Goal: Task Accomplishment & Management: Use online tool/utility

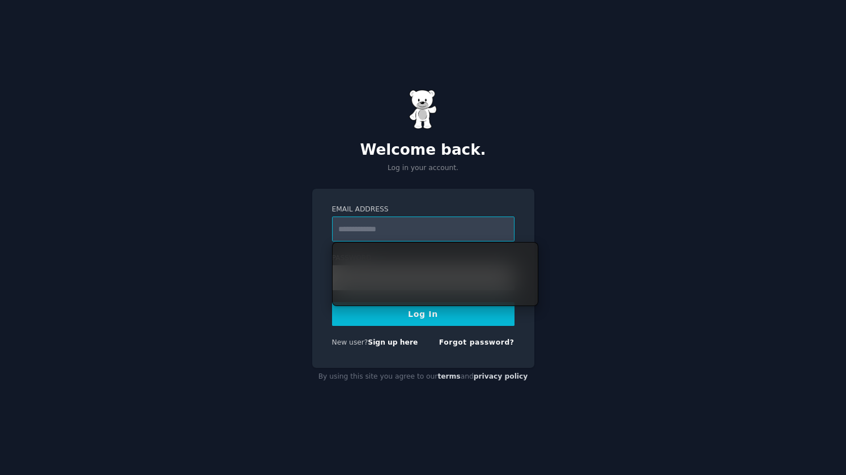
type input "**********"
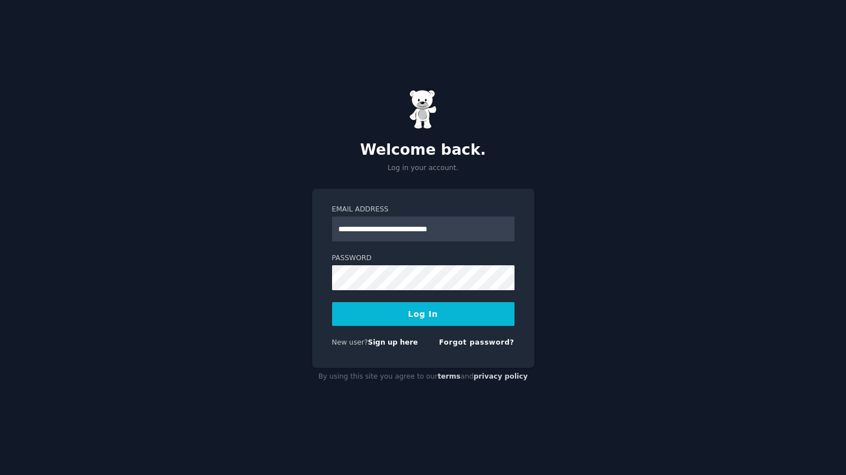
click at [441, 314] on button "Log In" at bounding box center [423, 314] width 183 height 24
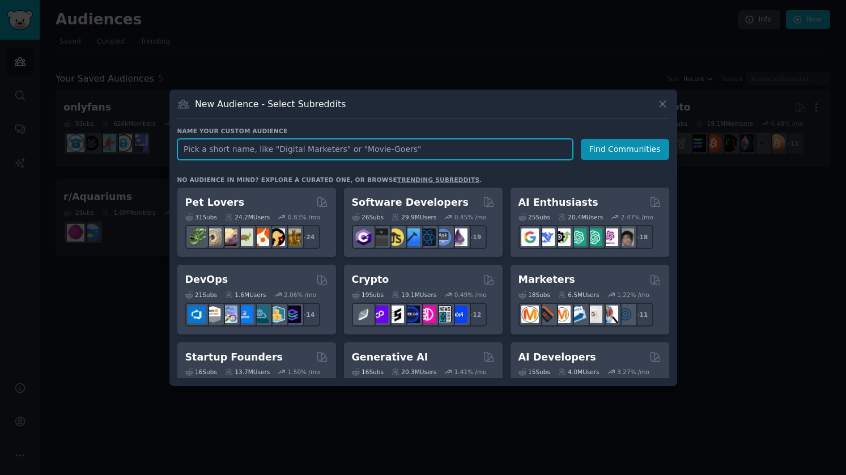
click at [377, 143] on input "text" at bounding box center [375, 149] width 396 height 21
type input "kdp"
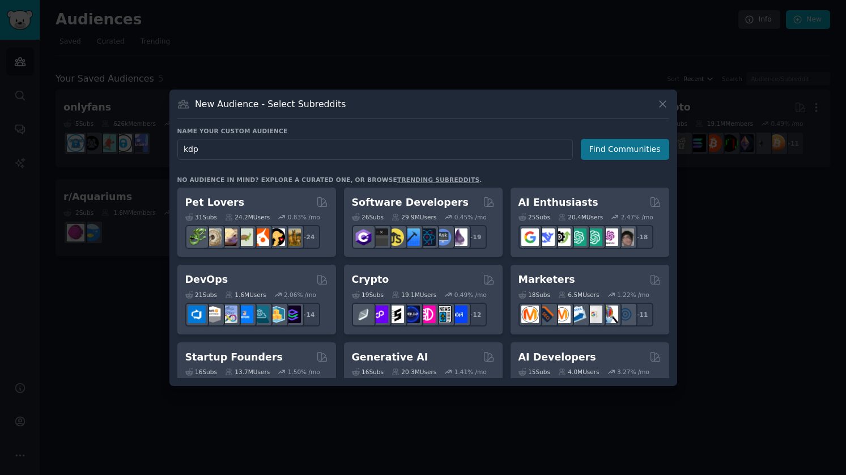
click at [605, 176] on div "Name your custom audience Audience Name kdp Find Communities" at bounding box center [423, 277] width 492 height 202
click at [622, 149] on button "Find Communities" at bounding box center [625, 149] width 88 height 21
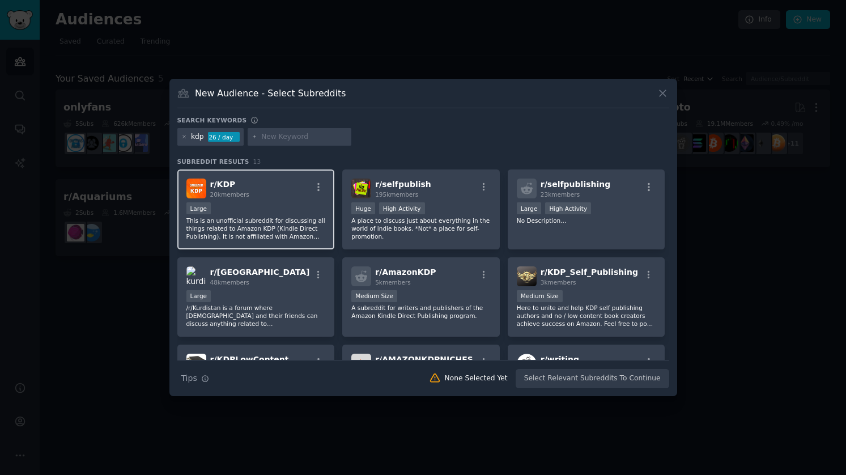
click at [294, 197] on div "r/ KDP 20k members" at bounding box center [255, 189] width 139 height 20
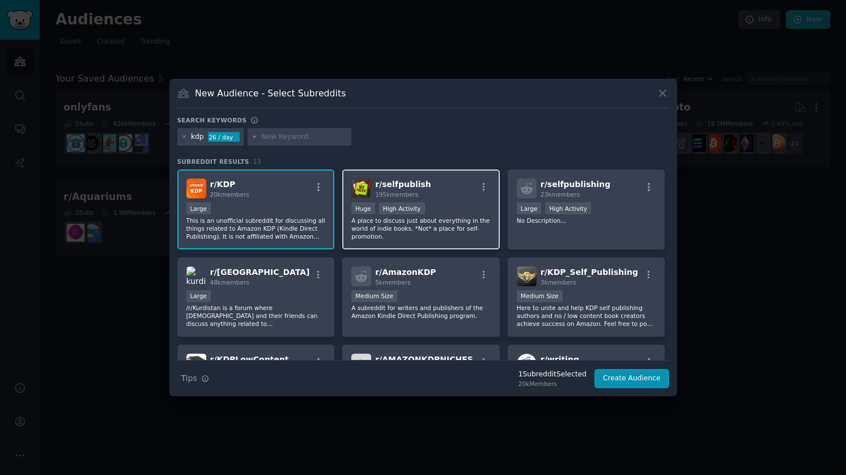
click at [458, 211] on div ">= 80th percentile for submissions / day Huge High Activity" at bounding box center [420, 209] width 139 height 14
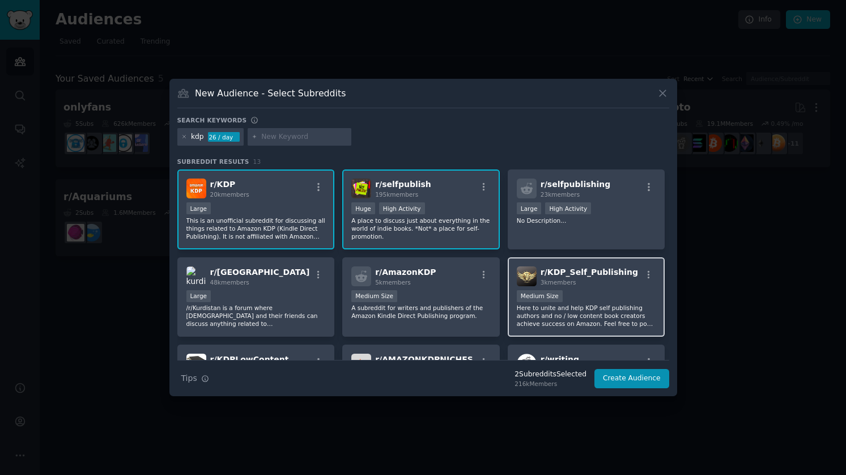
click at [606, 294] on div "Medium Size" at bounding box center [586, 297] width 139 height 14
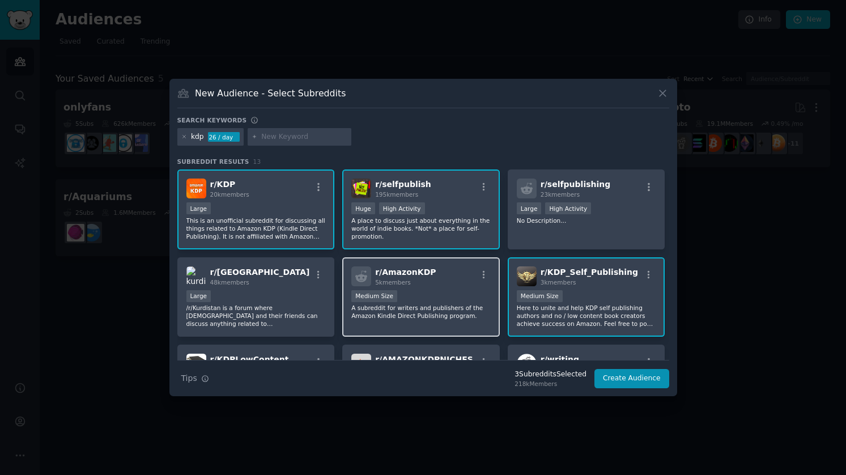
click at [453, 289] on div "r/ AmazonKDP 5k members Medium Size A subreddit for writers and publishers of t…" at bounding box center [421, 297] width 158 height 80
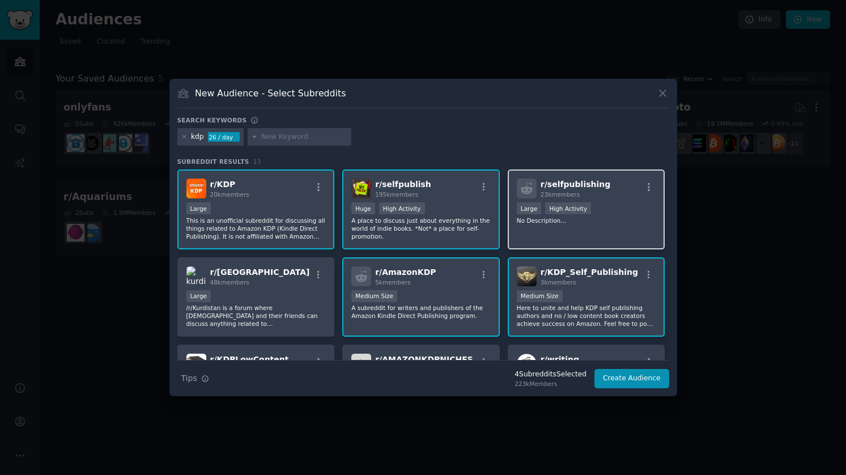
click at [609, 210] on div "Large High Activity" at bounding box center [586, 209] width 139 height 14
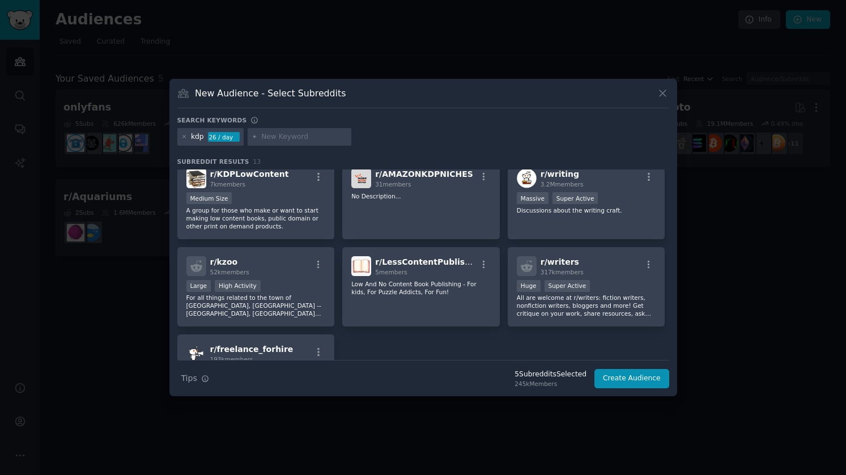
scroll to position [188, 0]
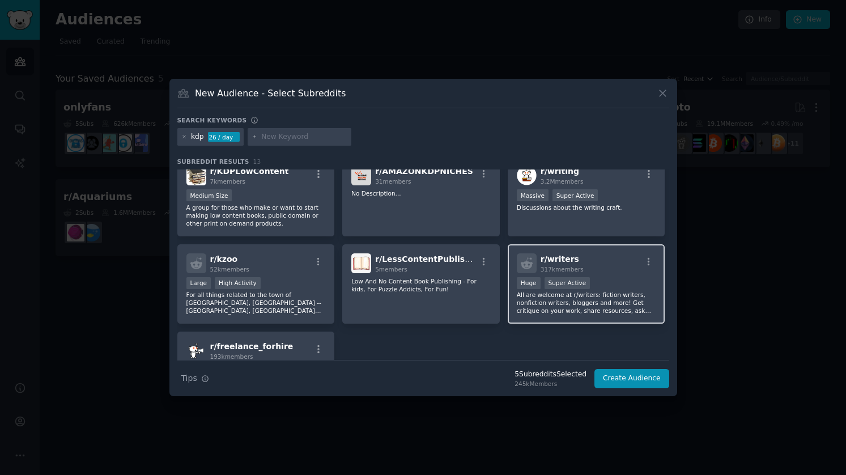
click at [631, 267] on div "r/ writers 317k members" at bounding box center [586, 263] width 139 height 20
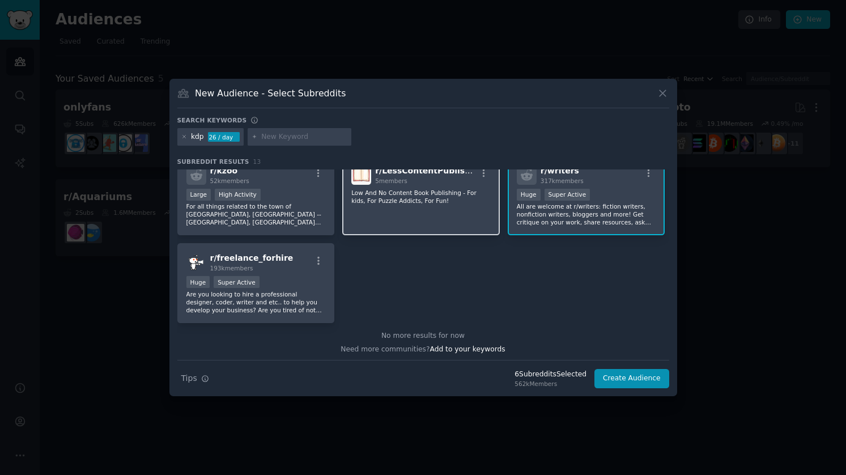
scroll to position [279, 0]
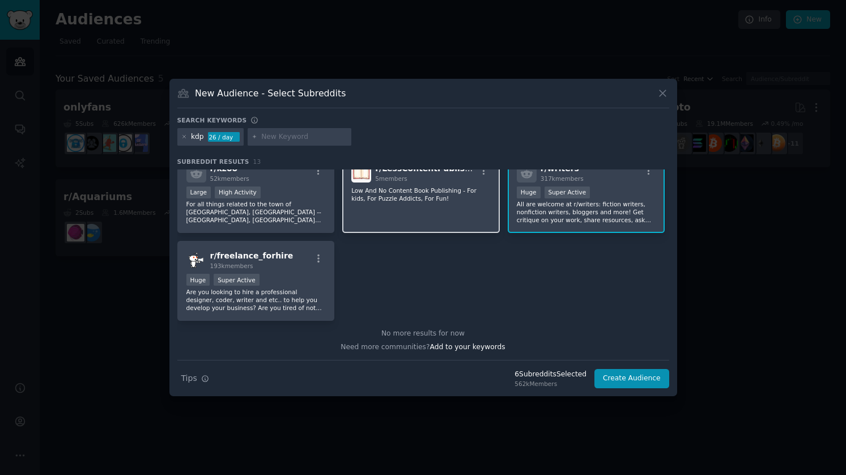
click at [470, 193] on p "Low And No Content Book Publishing - For kids, For Puzzle Addicts, For Fun!" at bounding box center [420, 194] width 139 height 16
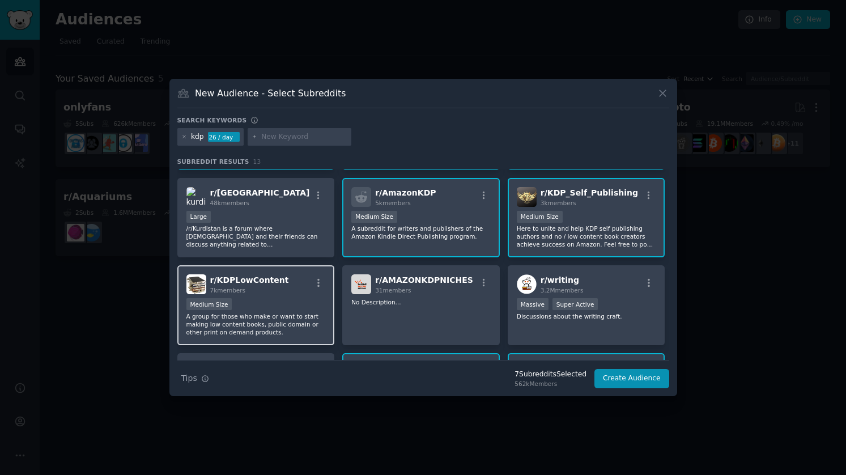
scroll to position [79, 0]
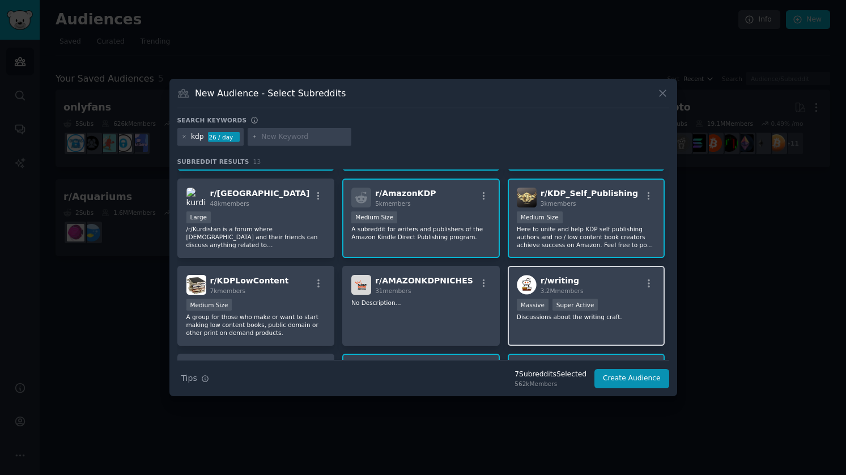
click at [622, 289] on div "r/ writing 3.2M members" at bounding box center [586, 285] width 139 height 20
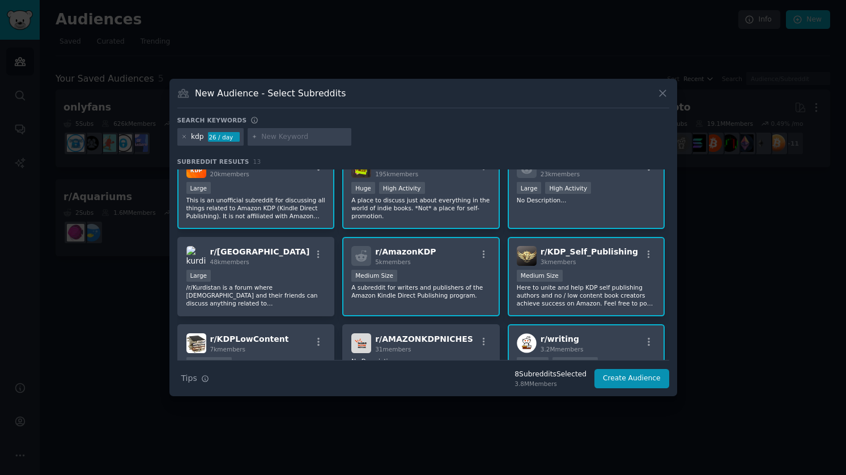
scroll to position [0, 0]
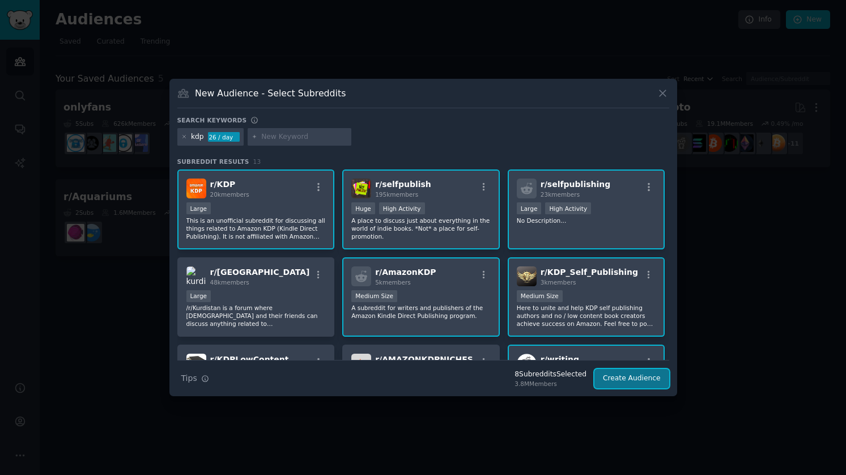
click at [633, 383] on button "Create Audience" at bounding box center [632, 378] width 75 height 19
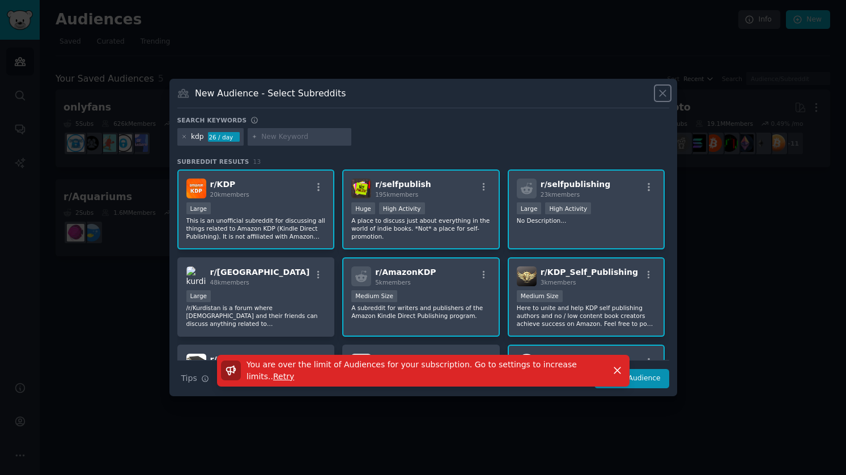
click at [666, 91] on icon at bounding box center [663, 93] width 12 height 12
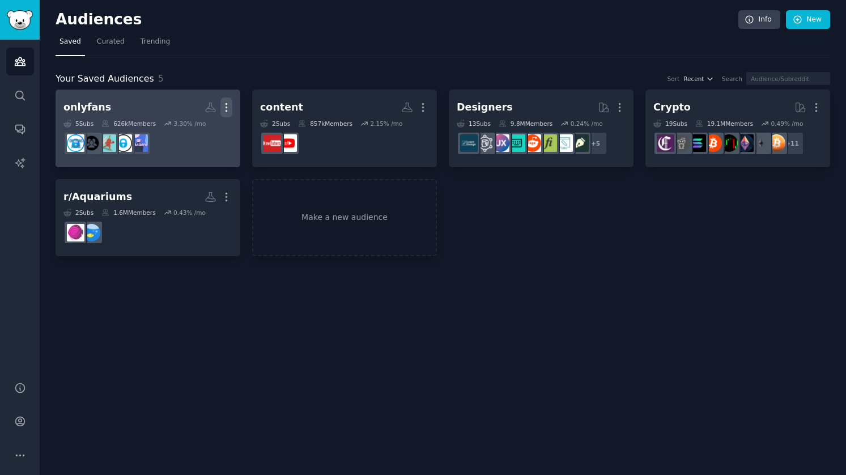
click at [230, 109] on icon "button" at bounding box center [226, 107] width 12 height 12
click at [188, 132] on p "Delete" at bounding box center [196, 131] width 26 height 12
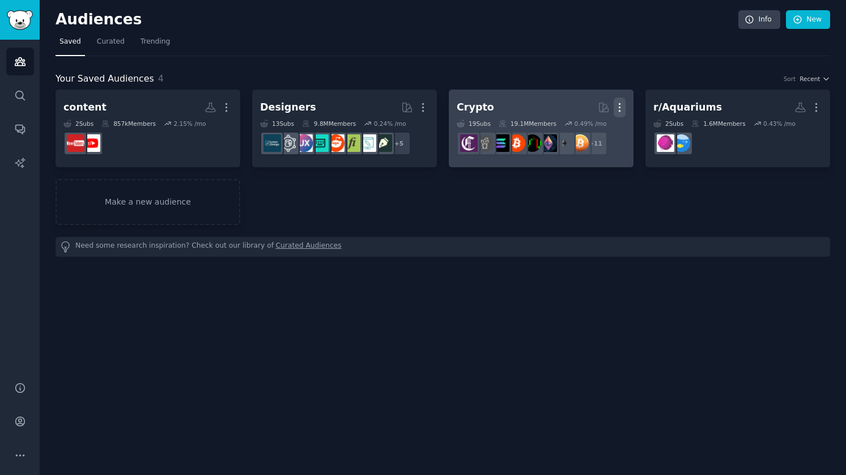
click at [619, 105] on icon "button" at bounding box center [620, 107] width 12 height 12
click at [590, 128] on p "Delete" at bounding box center [589, 131] width 26 height 12
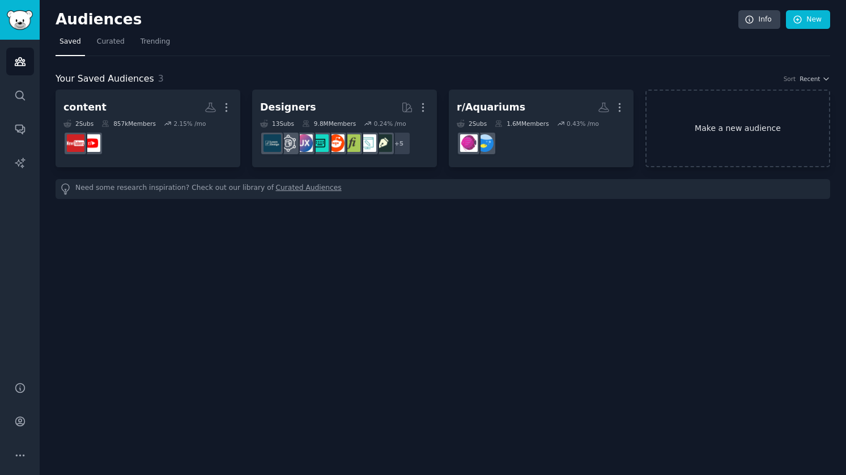
click at [659, 107] on link "Make a new audience" at bounding box center [738, 129] width 185 height 78
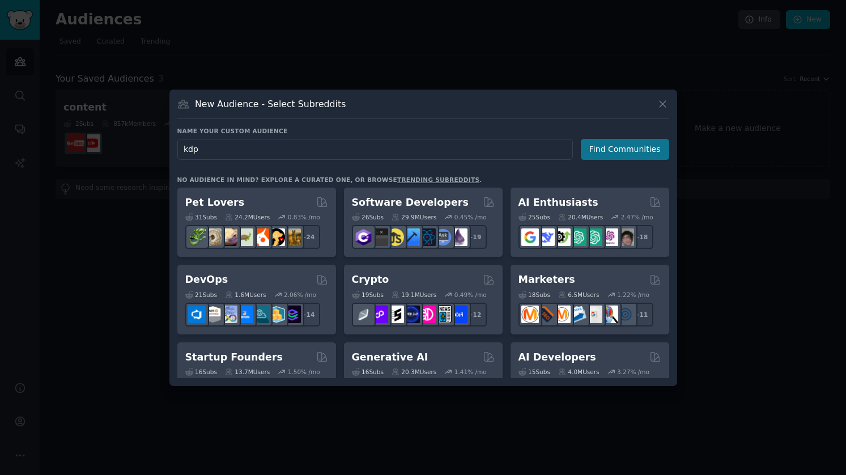
type input "kdp"
click at [656, 140] on button "Find Communities" at bounding box center [625, 149] width 88 height 21
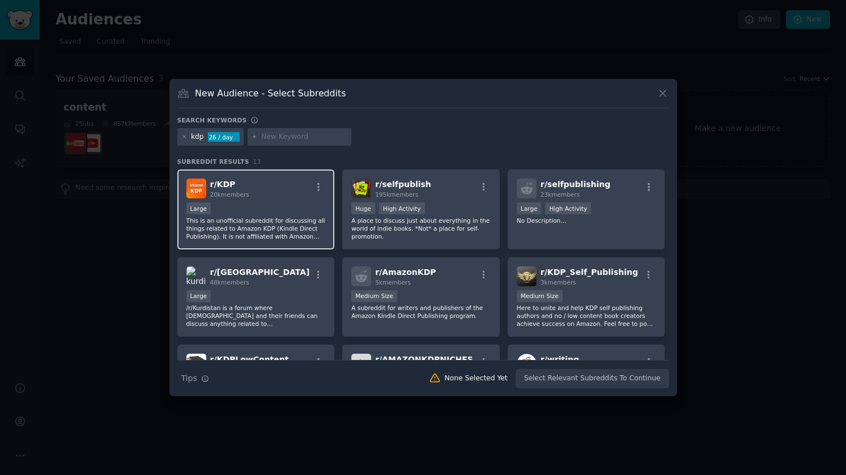
click at [269, 221] on p "This is an unofficial subreddit for discussing all things related to Amazon KDP…" at bounding box center [255, 229] width 139 height 24
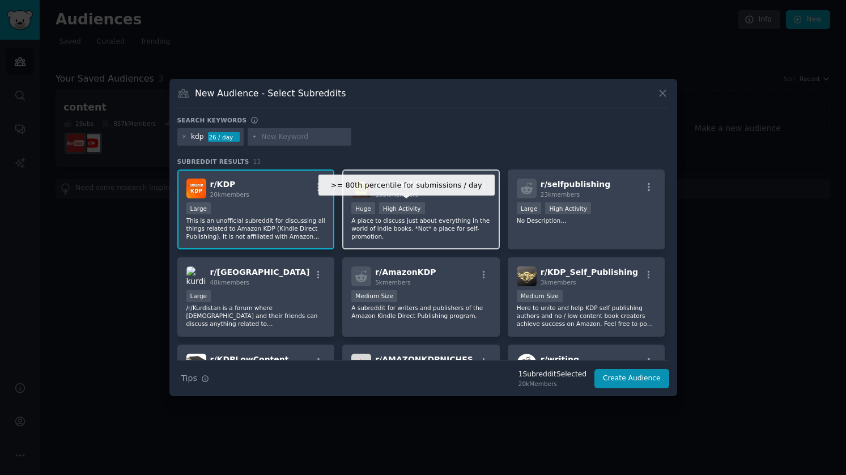
click at [392, 198] on div "r/ selfpublish 195k members >= 80th percentile for submissions / day Huge High …" at bounding box center [421, 209] width 158 height 80
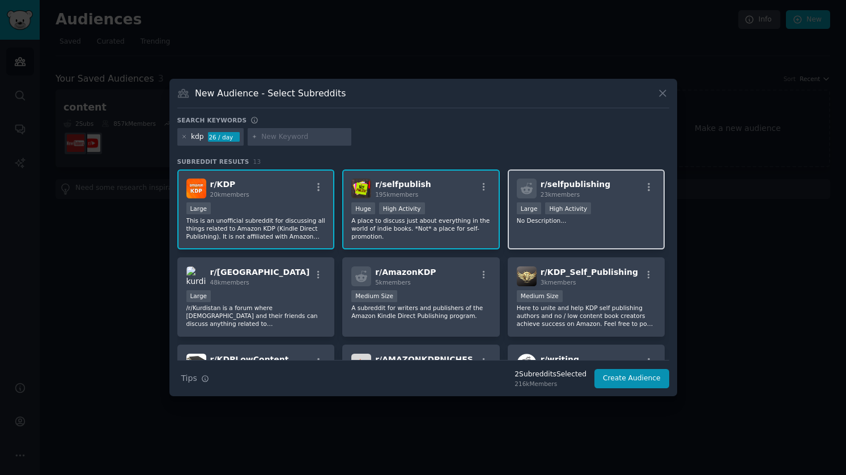
click at [609, 217] on p "No Description..." at bounding box center [586, 221] width 139 height 8
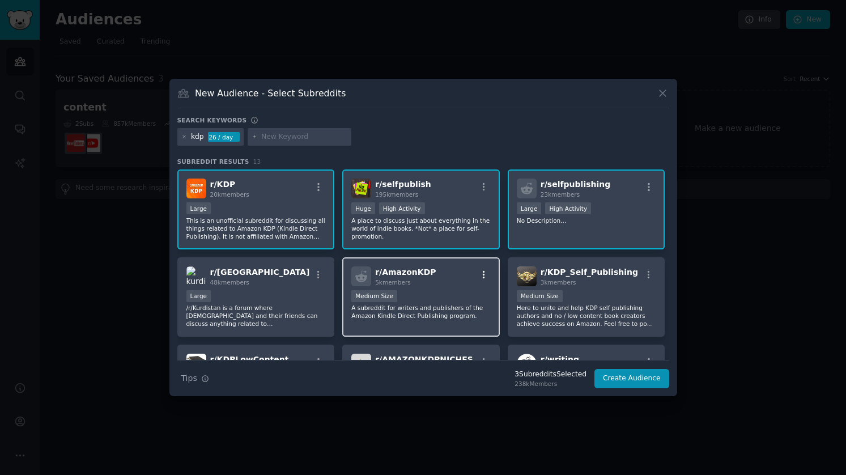
click at [477, 273] on button "button" at bounding box center [484, 275] width 14 height 10
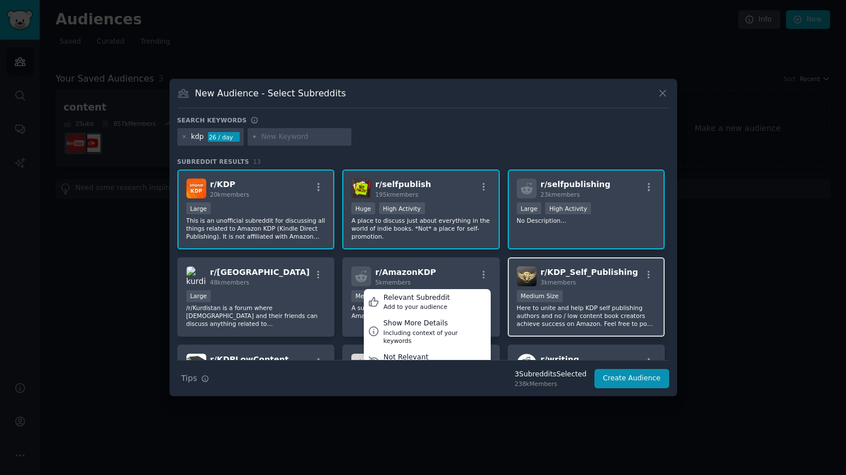
click at [631, 273] on div "r/ KDP_Self_Publishing 3k members" at bounding box center [586, 276] width 139 height 20
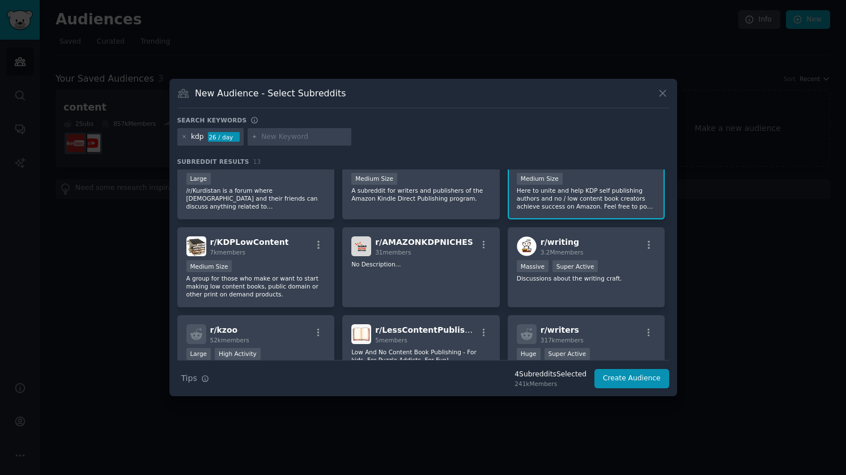
scroll to position [122, 0]
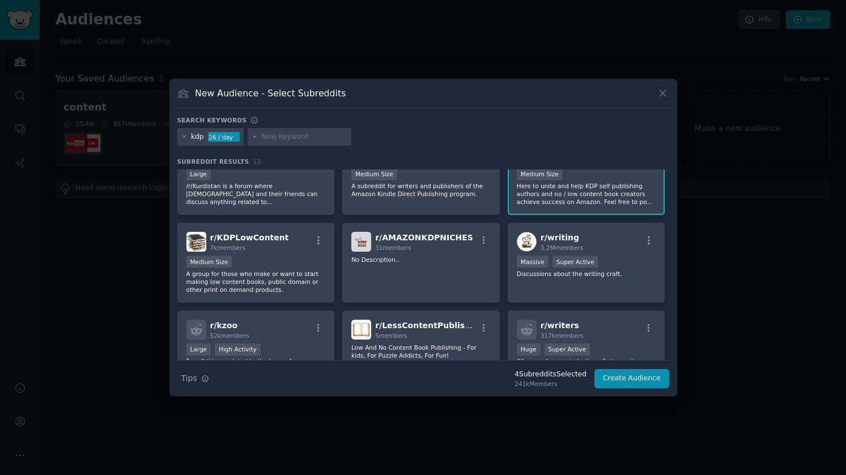
click at [631, 273] on p "Discussions about the writing craft." at bounding box center [586, 274] width 139 height 8
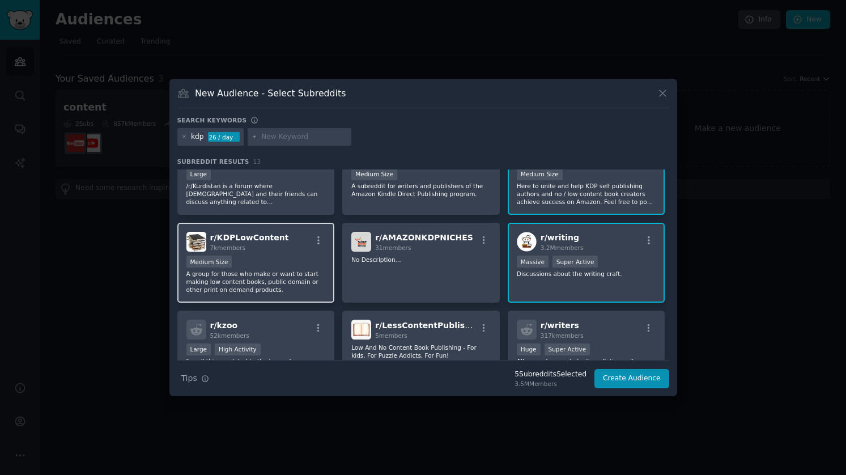
click at [306, 277] on p "A group for those who make or want to start making low content books, public do…" at bounding box center [255, 282] width 139 height 24
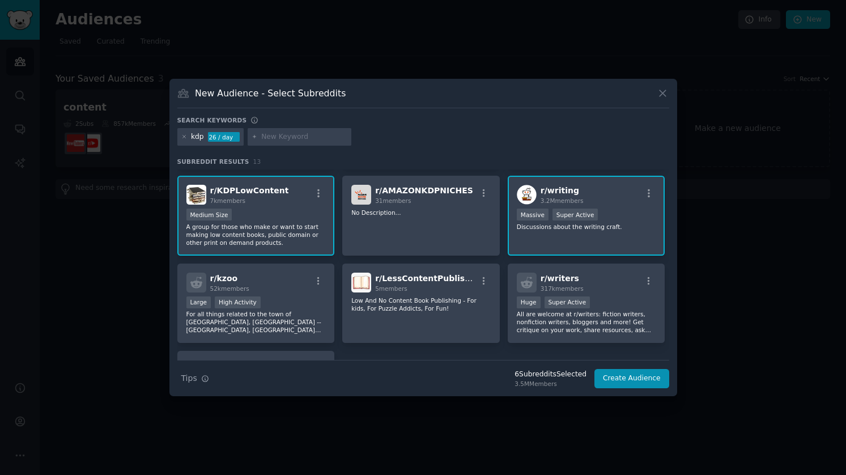
scroll to position [169, 0]
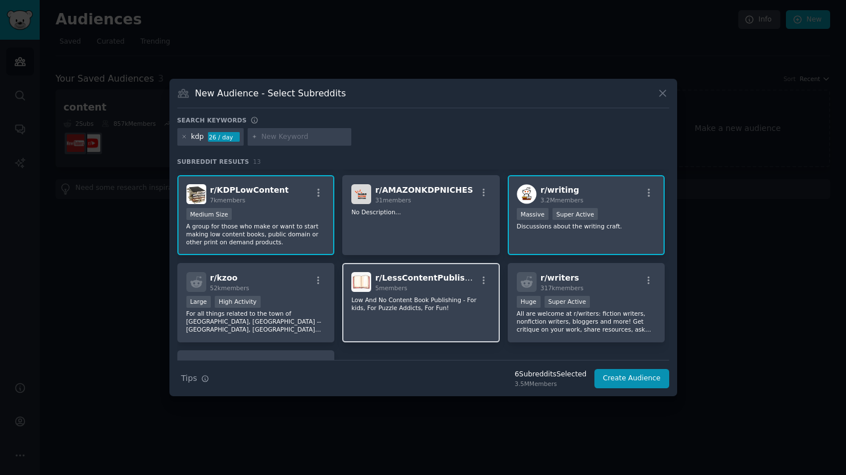
click at [473, 307] on p "Low And No Content Book Publishing - For kids, For Puzzle Addicts, For Fun!" at bounding box center [420, 304] width 139 height 16
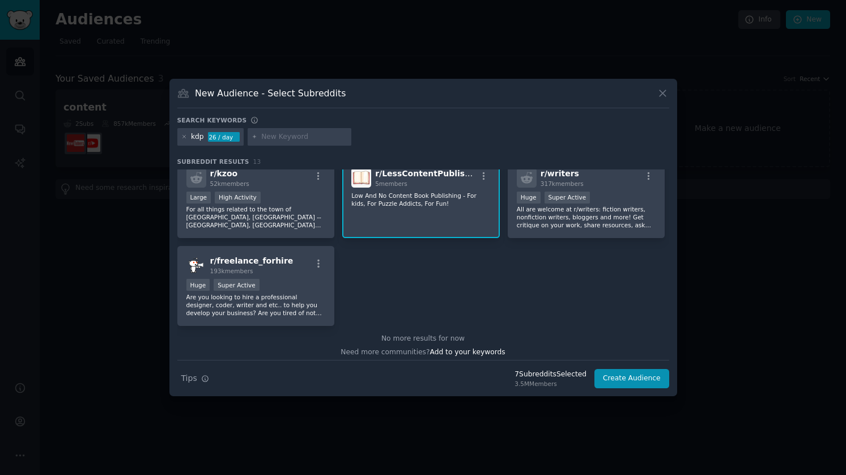
scroll to position [277, 0]
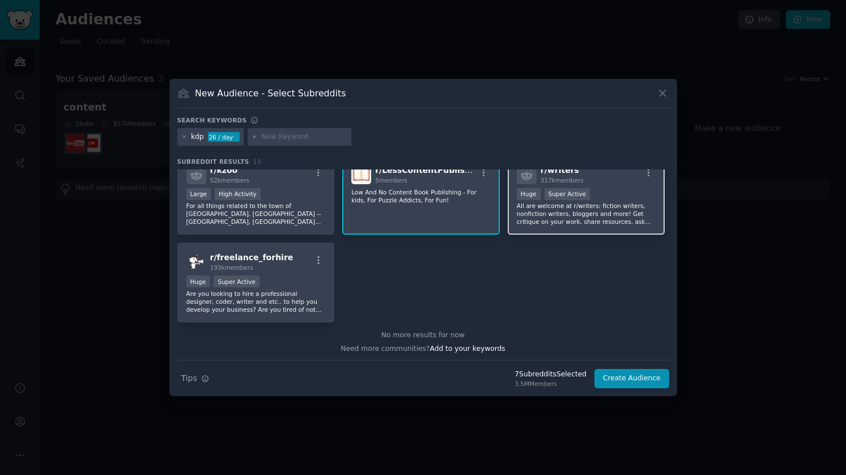
click at [618, 181] on div "r/ writers 317k members" at bounding box center [586, 174] width 139 height 20
click at [631, 376] on button "Create Audience" at bounding box center [632, 378] width 75 height 19
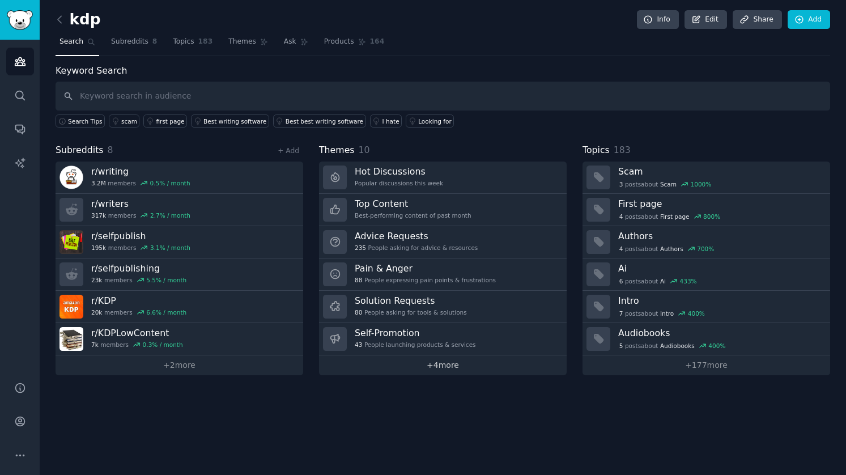
click at [446, 366] on link "+ 4 more" at bounding box center [443, 365] width 248 height 20
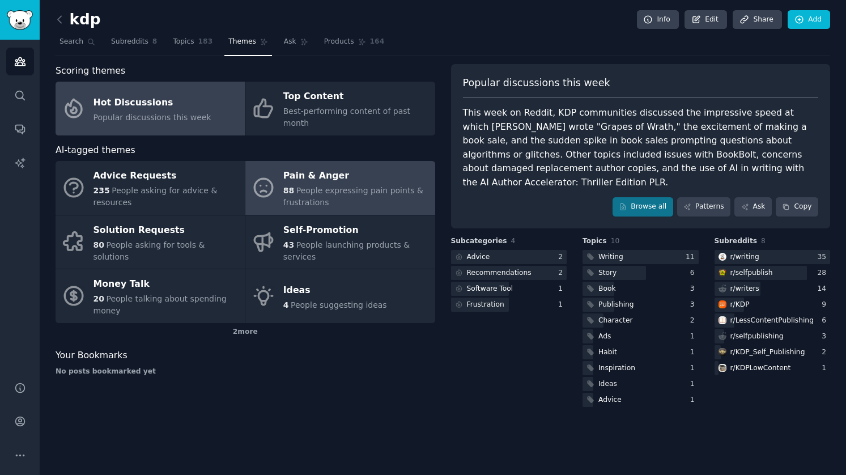
click at [387, 187] on div "88 People expressing pain points & frustrations" at bounding box center [356, 197] width 146 height 24
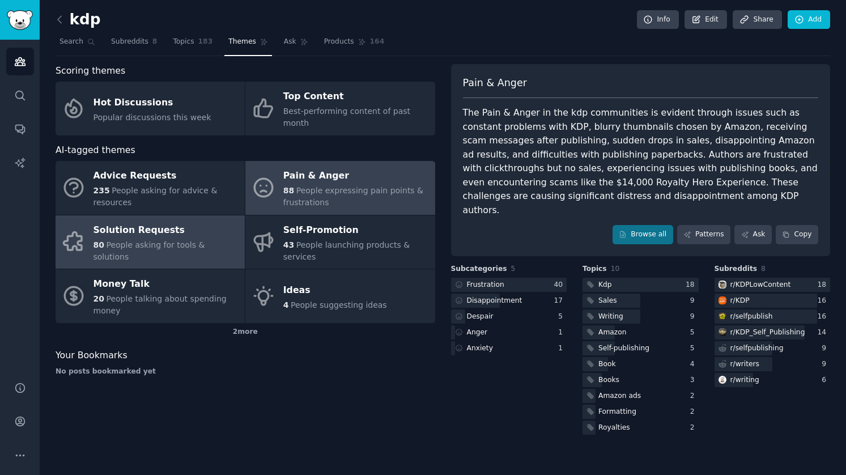
click at [166, 240] on span "People asking for tools & solutions" at bounding box center [150, 250] width 112 height 21
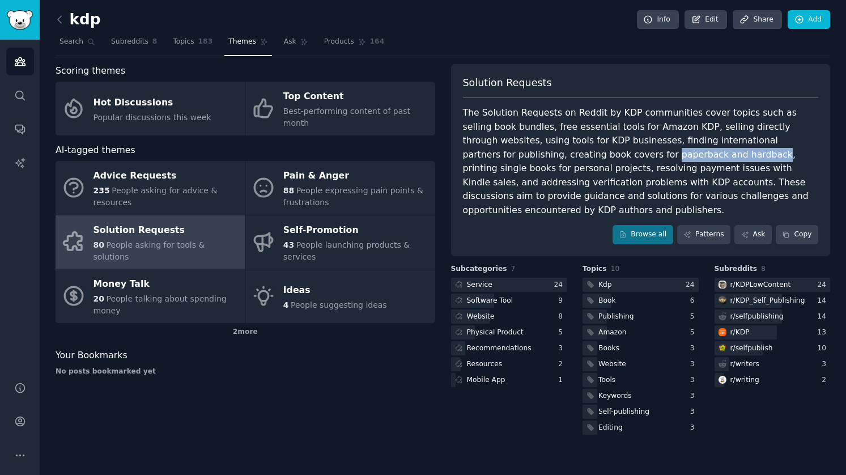
drag, startPoint x: 506, startPoint y: 158, endPoint x: 605, endPoint y: 154, distance: 99.2
click at [605, 154] on div "The Solution Requests on Reddit by KDP communities cover topics such as selling…" at bounding box center [641, 161] width 356 height 111
copy div "paperback and hardback"
click at [592, 176] on div "The Solution Requests on Reddit by KDP communities cover topics such as selling…" at bounding box center [641, 161] width 356 height 111
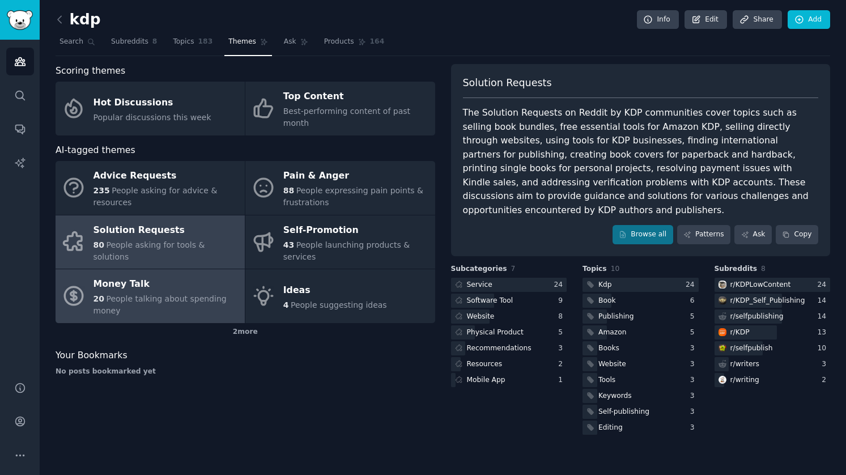
click at [143, 294] on span "People talking about spending money" at bounding box center [160, 304] width 133 height 21
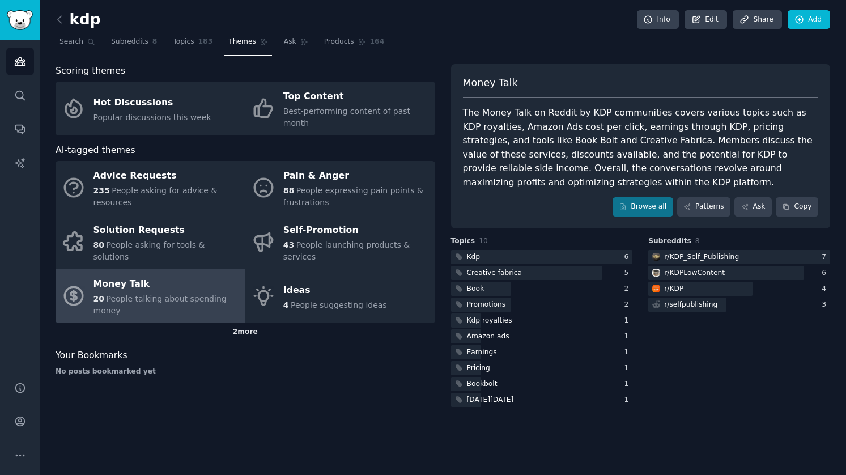
click at [245, 323] on div "2 more" at bounding box center [246, 332] width 380 height 18
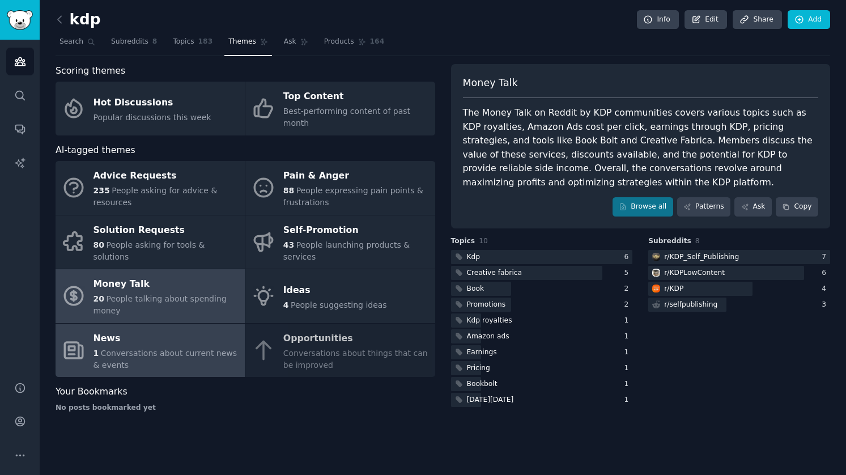
click at [192, 329] on div "News" at bounding box center [167, 338] width 146 height 18
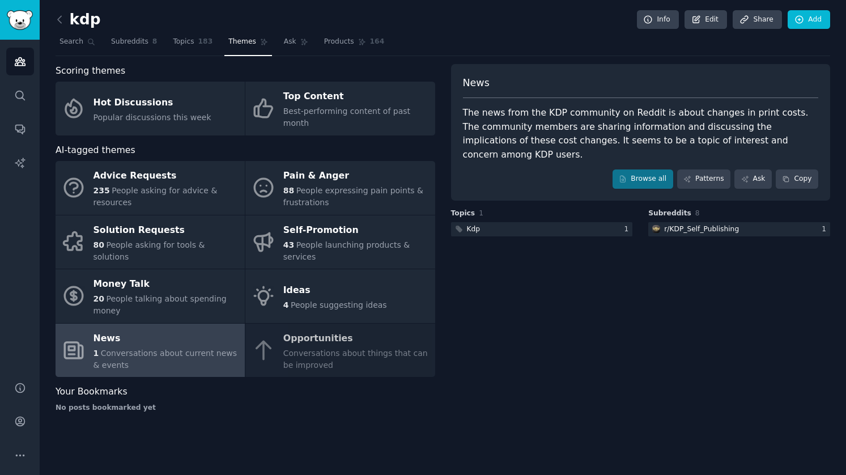
click at [364, 312] on div "Advice Requests 235 People asking for advice & resources Pain & Anger 88 People…" at bounding box center [246, 269] width 380 height 216
click at [339, 338] on div "Advice Requests 235 People asking for advice & resources Pain & Anger 88 People…" at bounding box center [246, 269] width 380 height 216
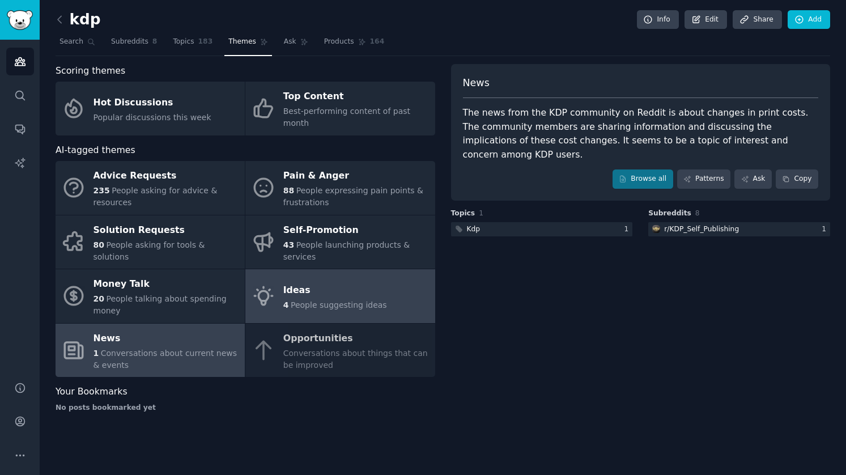
click at [355, 281] on div "Ideas" at bounding box center [335, 290] width 104 height 18
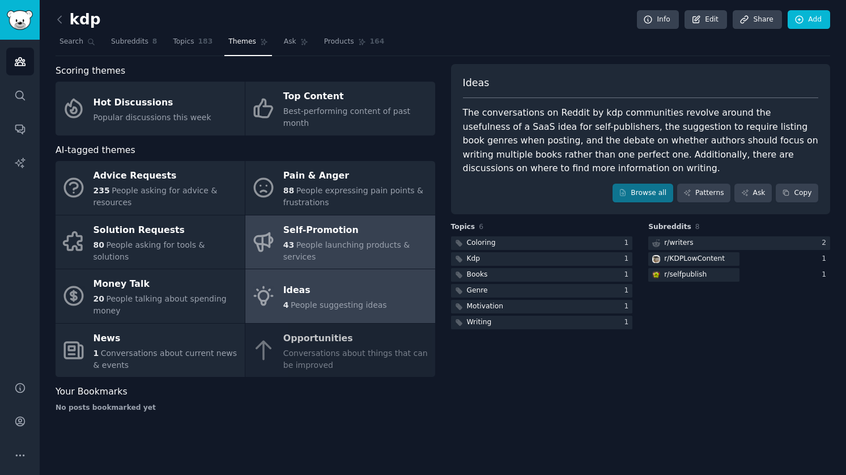
click at [361, 254] on link "Self-Promotion 43 People launching products & services" at bounding box center [339, 242] width 189 height 54
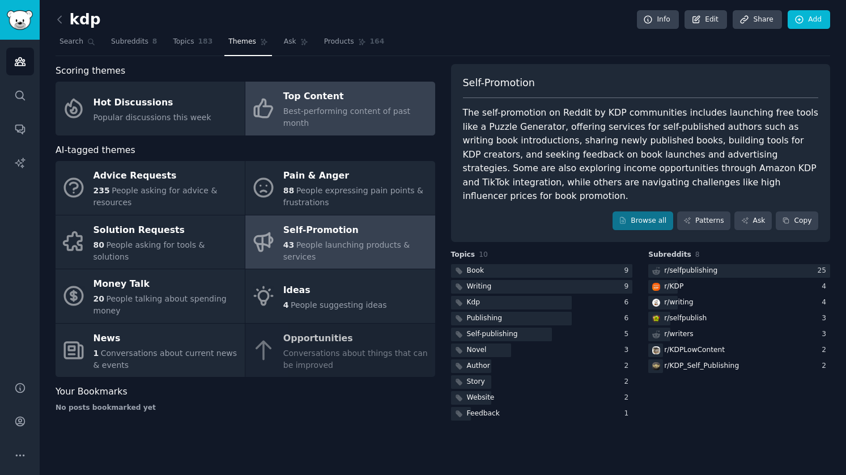
click at [298, 97] on div "Top Content" at bounding box center [356, 97] width 146 height 18
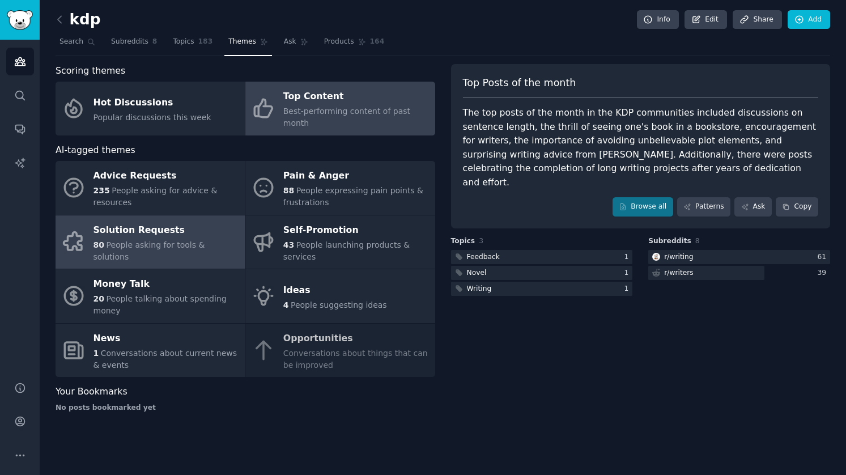
click at [205, 240] on span "People asking for tools & solutions" at bounding box center [150, 250] width 112 height 21
